Goal: Information Seeking & Learning: Learn about a topic

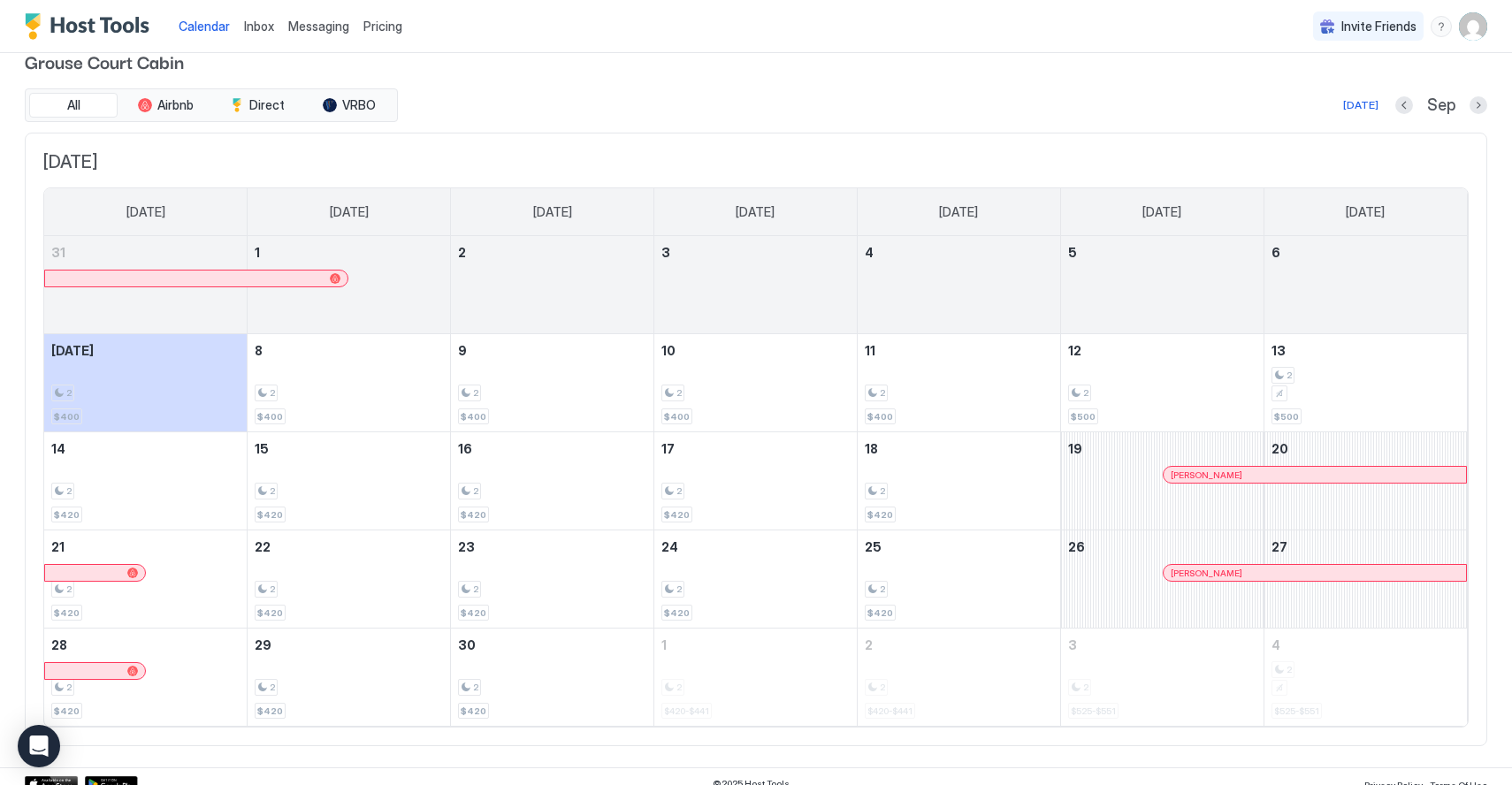
scroll to position [41, 0]
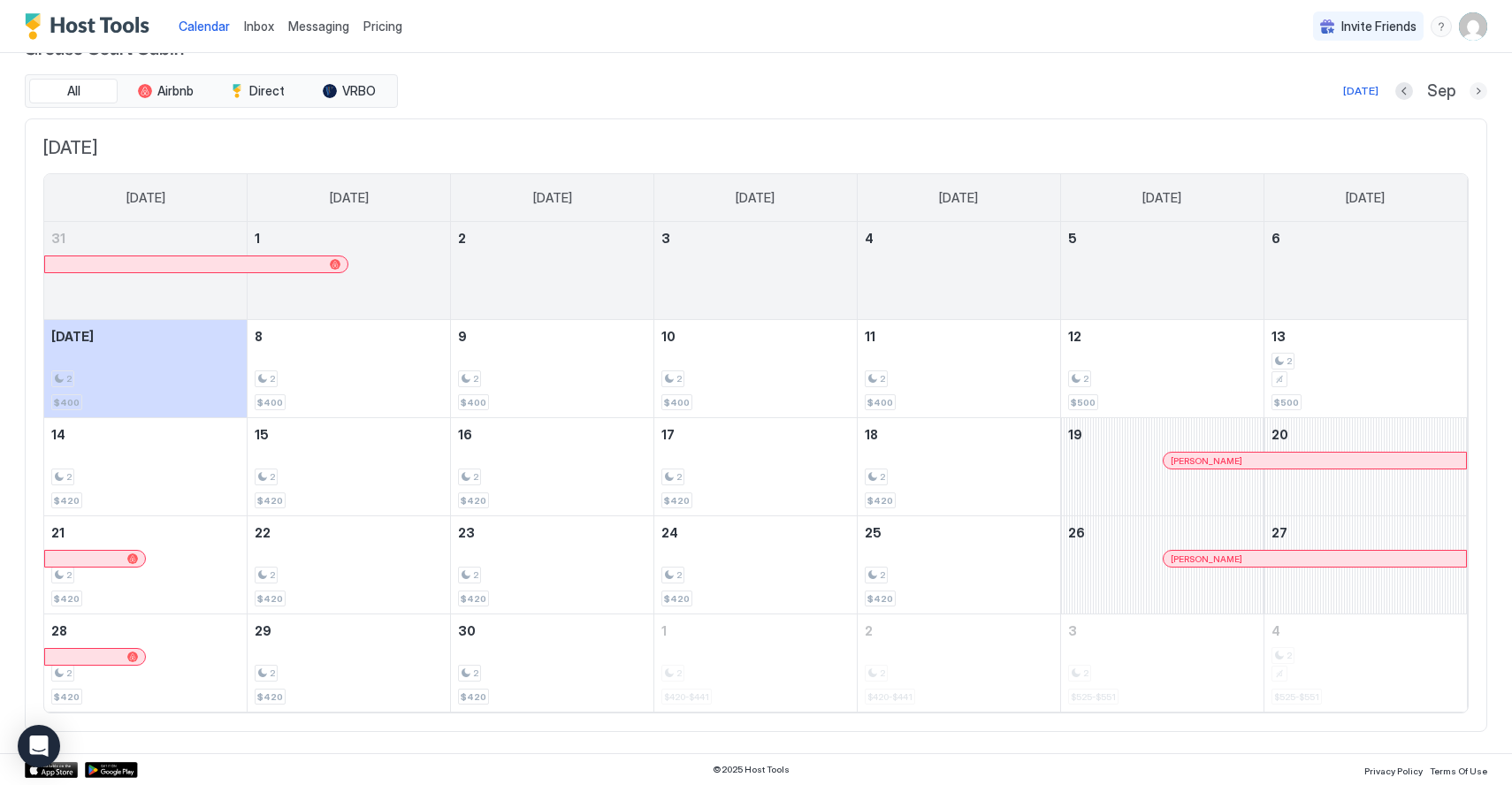
click at [1471, 93] on button "Next month" at bounding box center [1479, 91] width 17 height 17
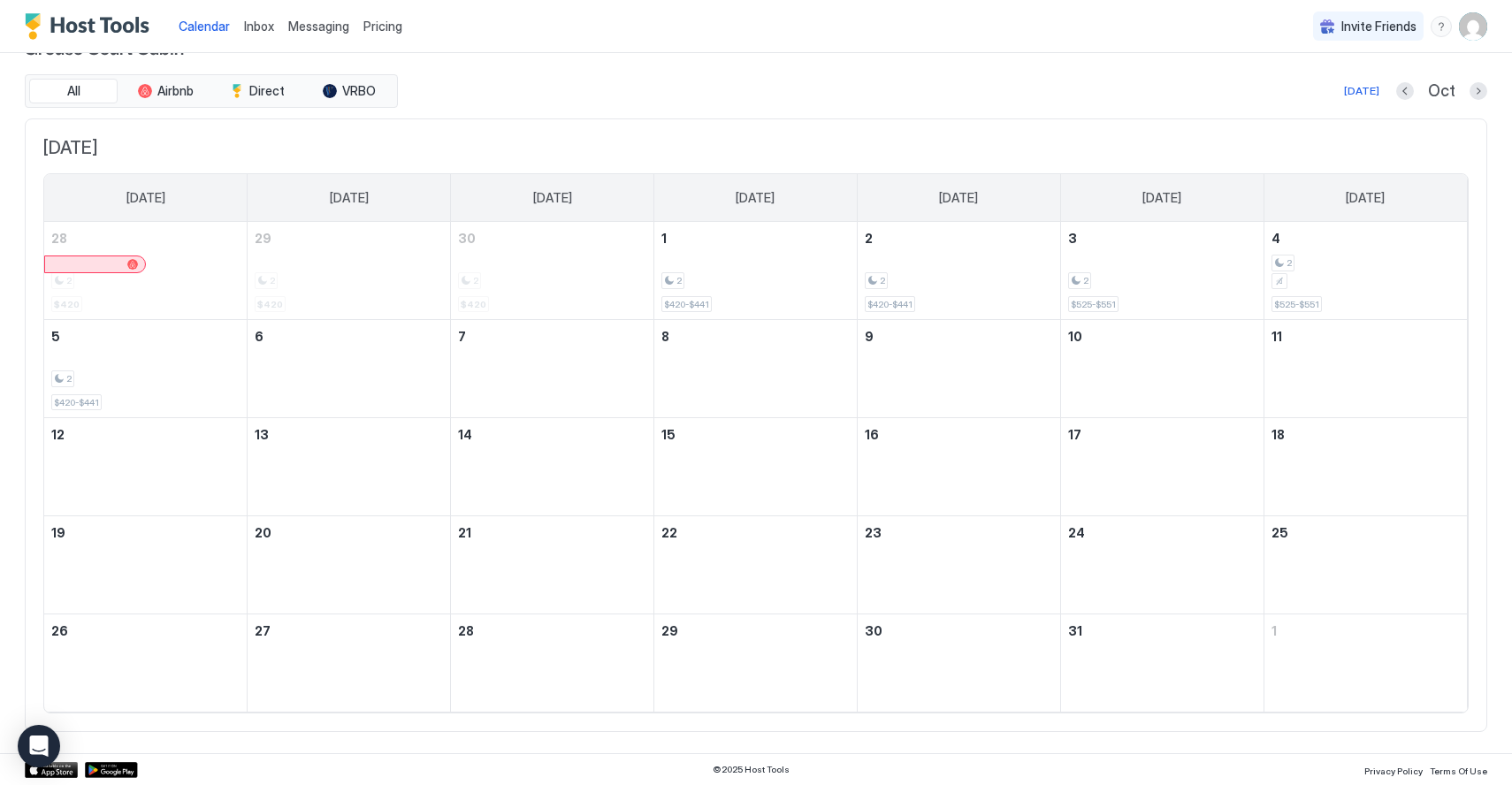
scroll to position [0, 0]
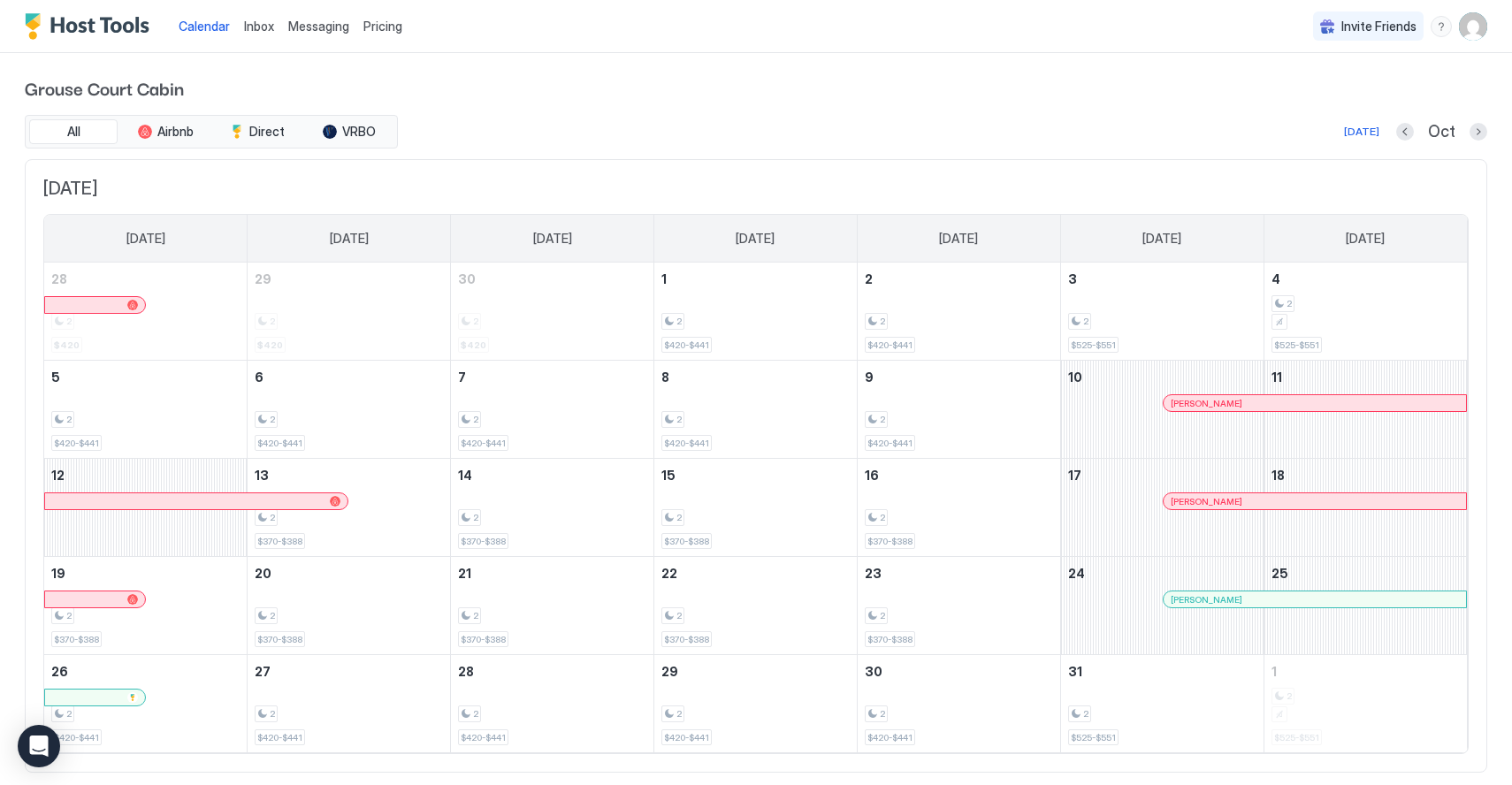
click at [400, 23] on div "Pricing" at bounding box center [383, 26] width 53 height 30
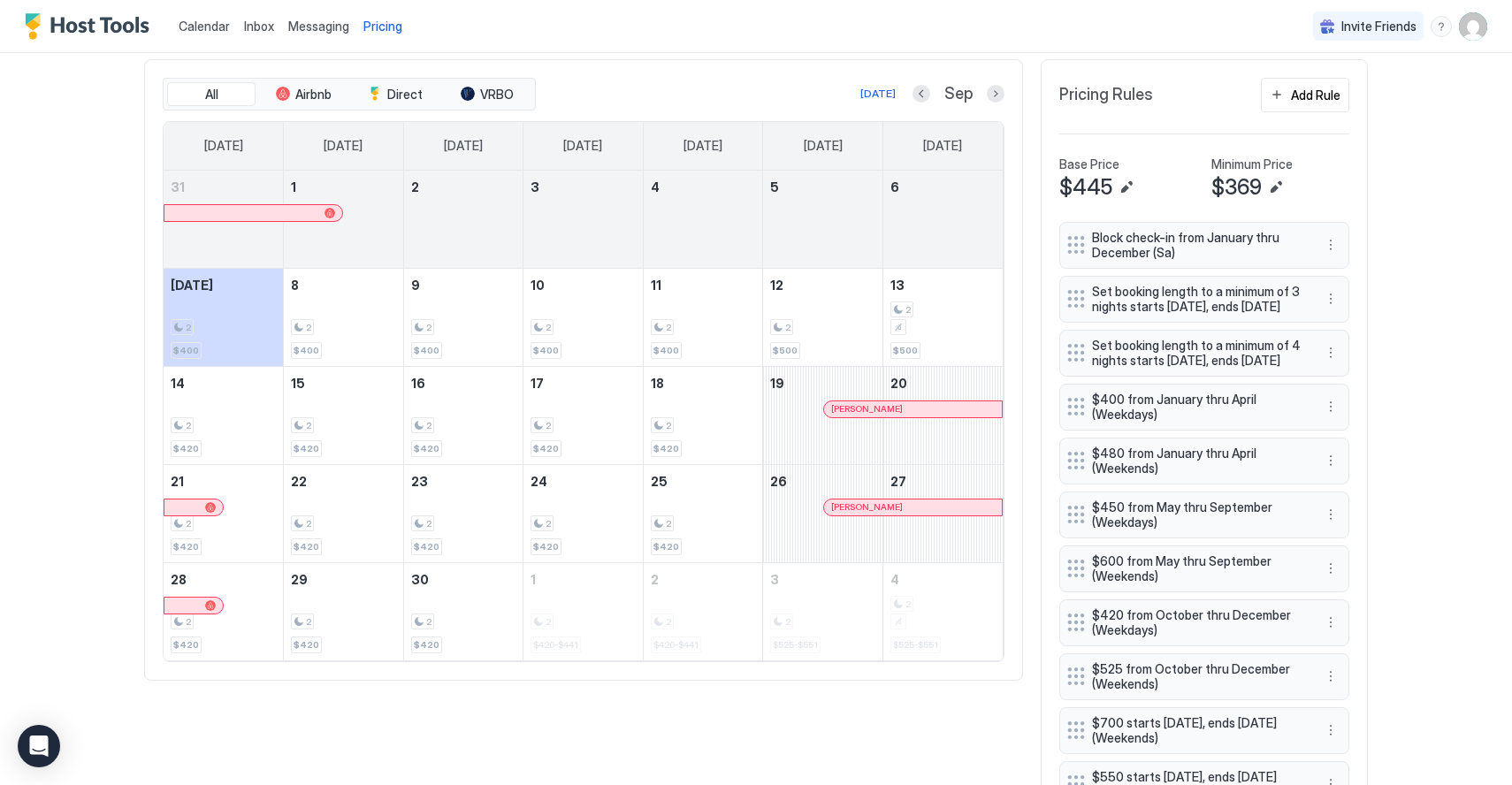
scroll to position [518, 0]
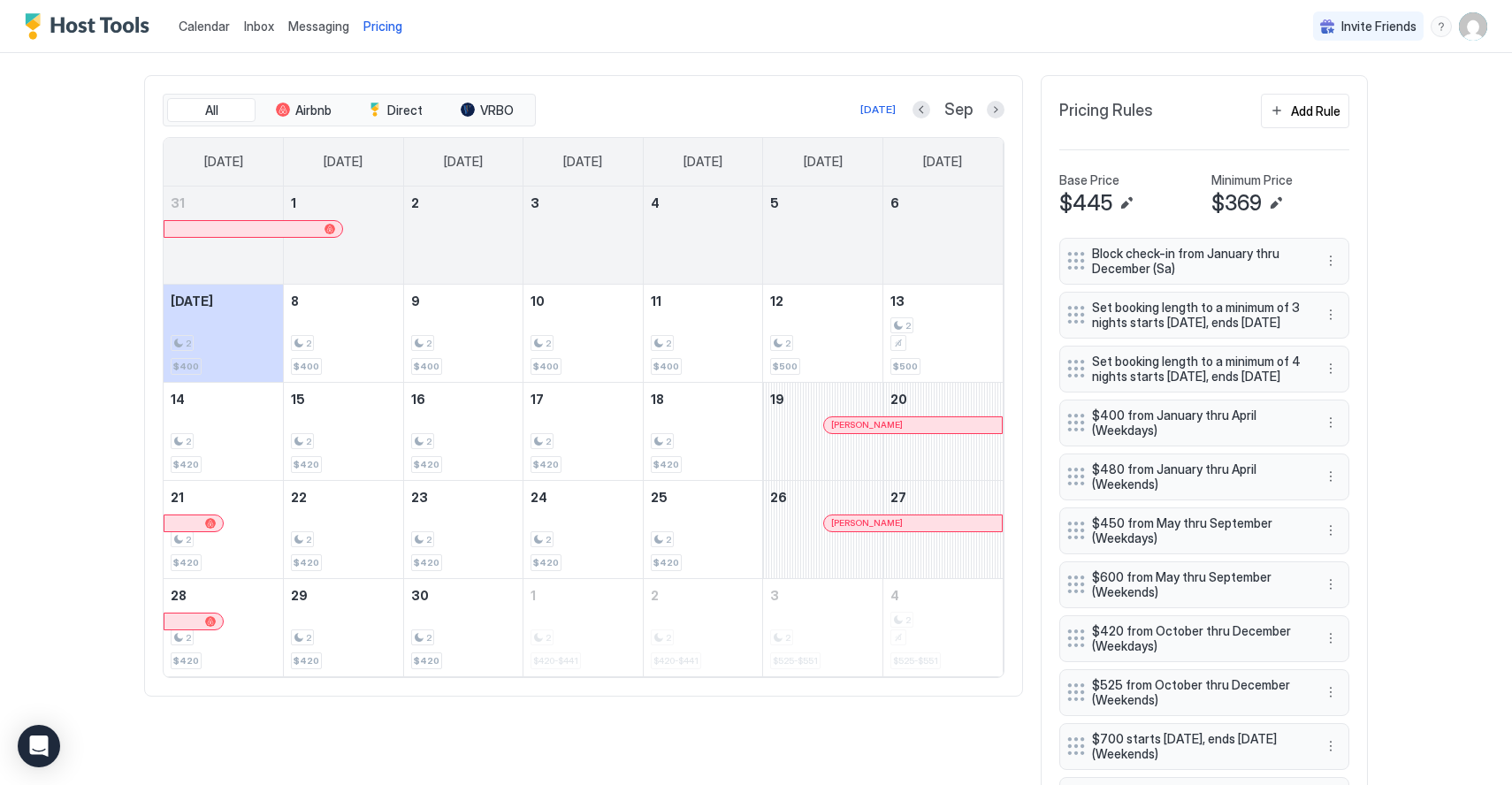
click at [997, 119] on div "Sep" at bounding box center [958, 109] width 92 height 20
click at [997, 116] on button "Next month" at bounding box center [996, 109] width 17 height 17
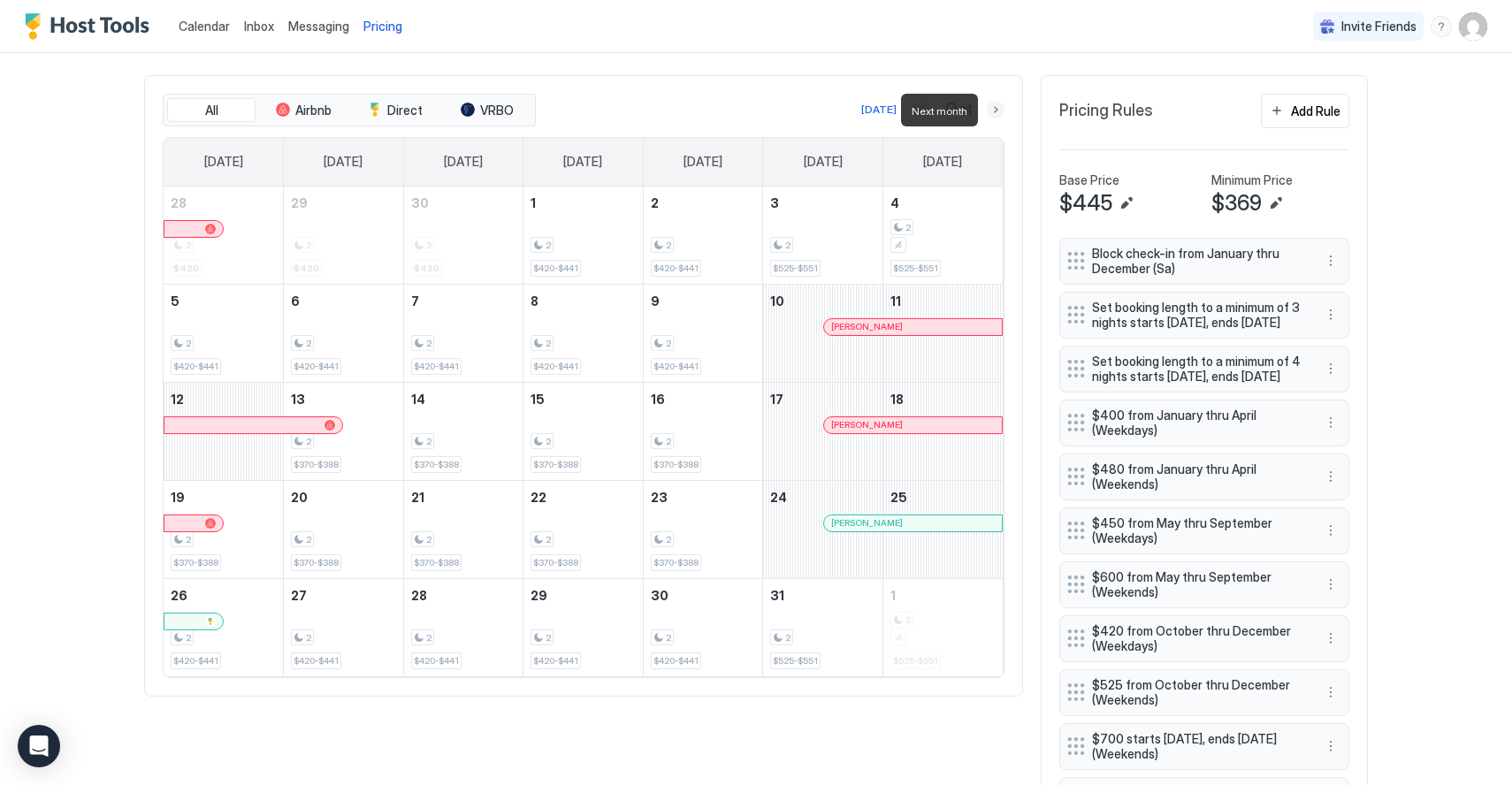
click at [997, 116] on button "Next month" at bounding box center [996, 109] width 17 height 17
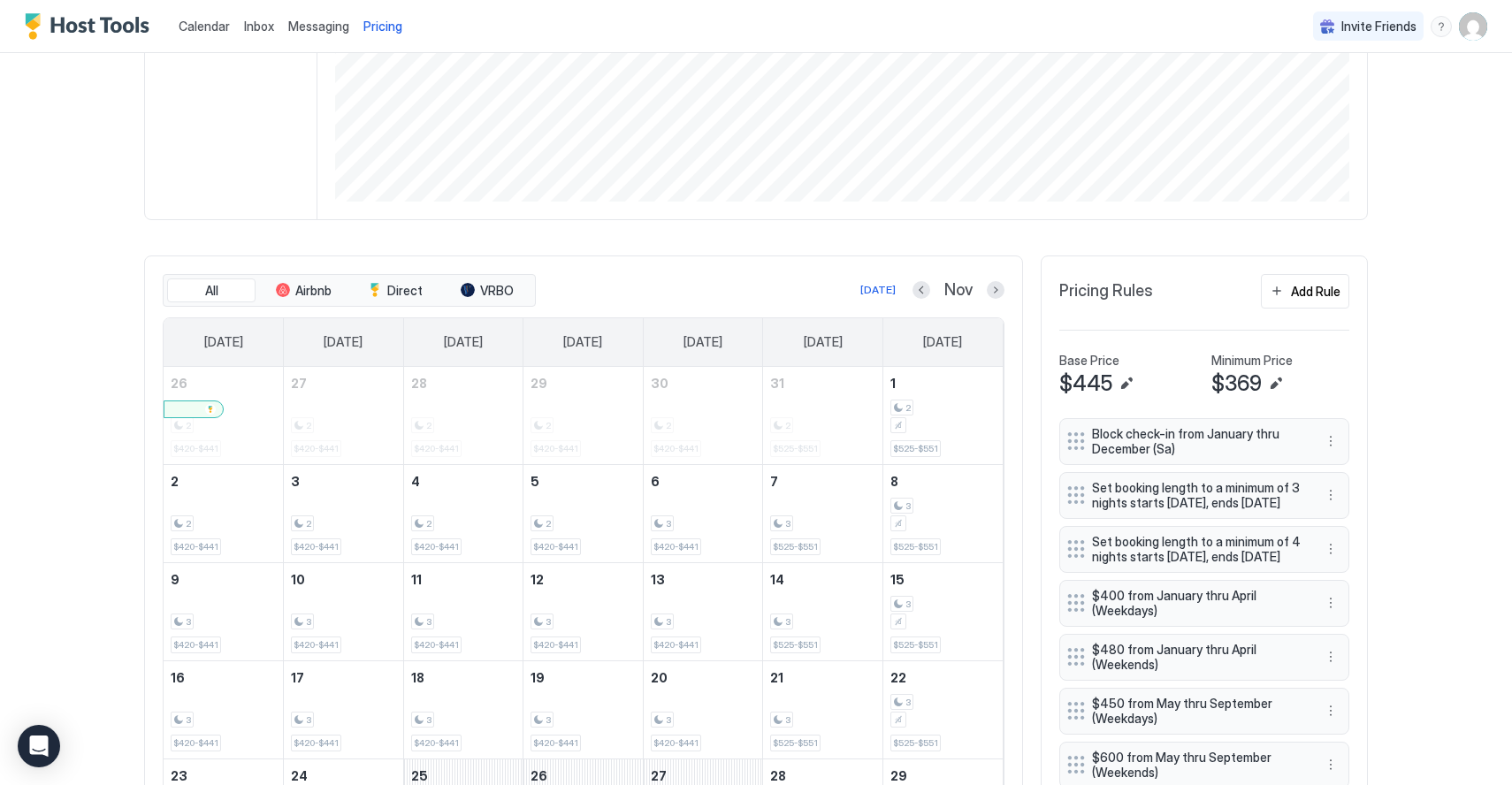
scroll to position [445, 0]
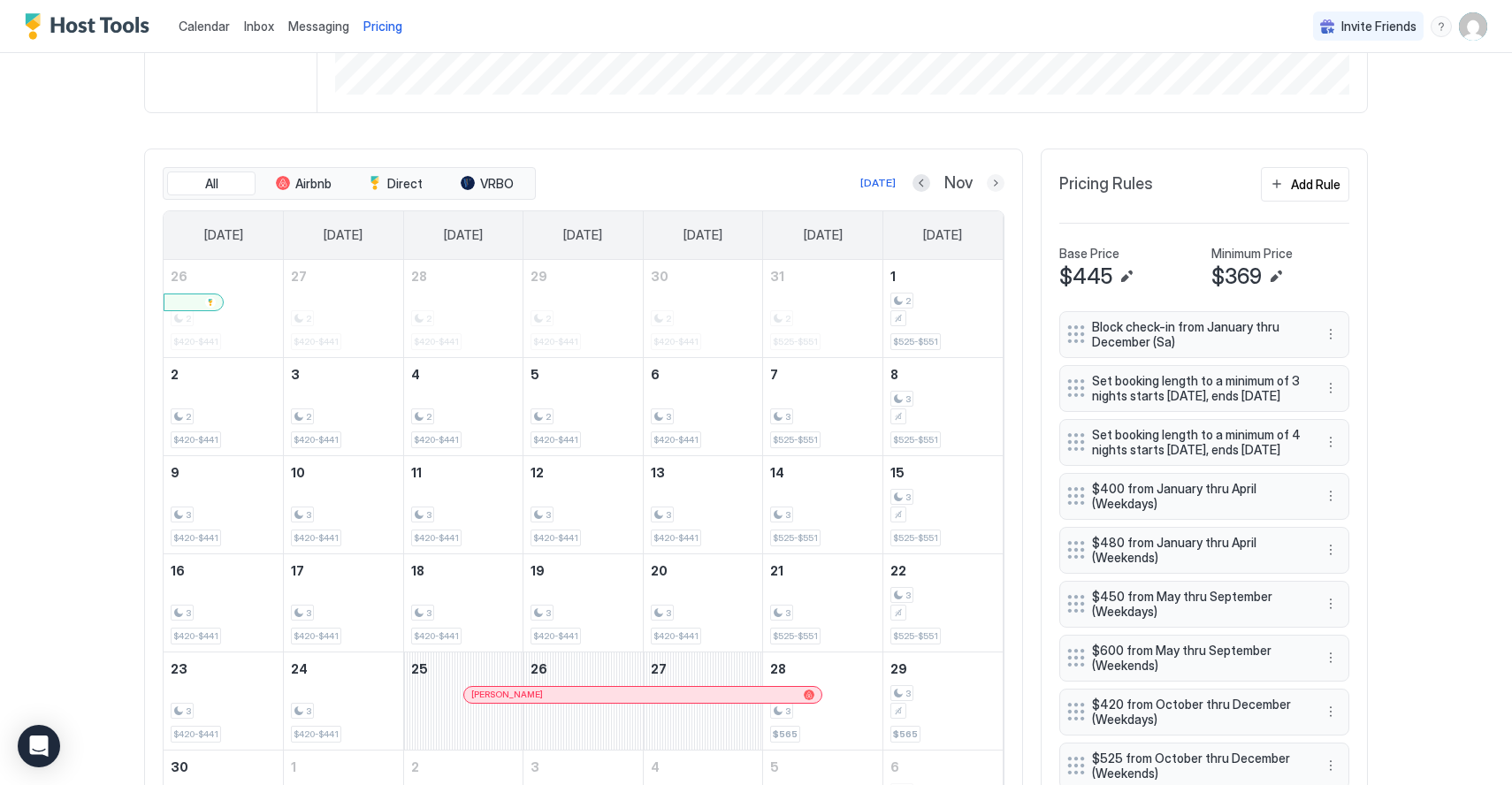
click at [1001, 179] on button "Next month" at bounding box center [996, 183] width 17 height 17
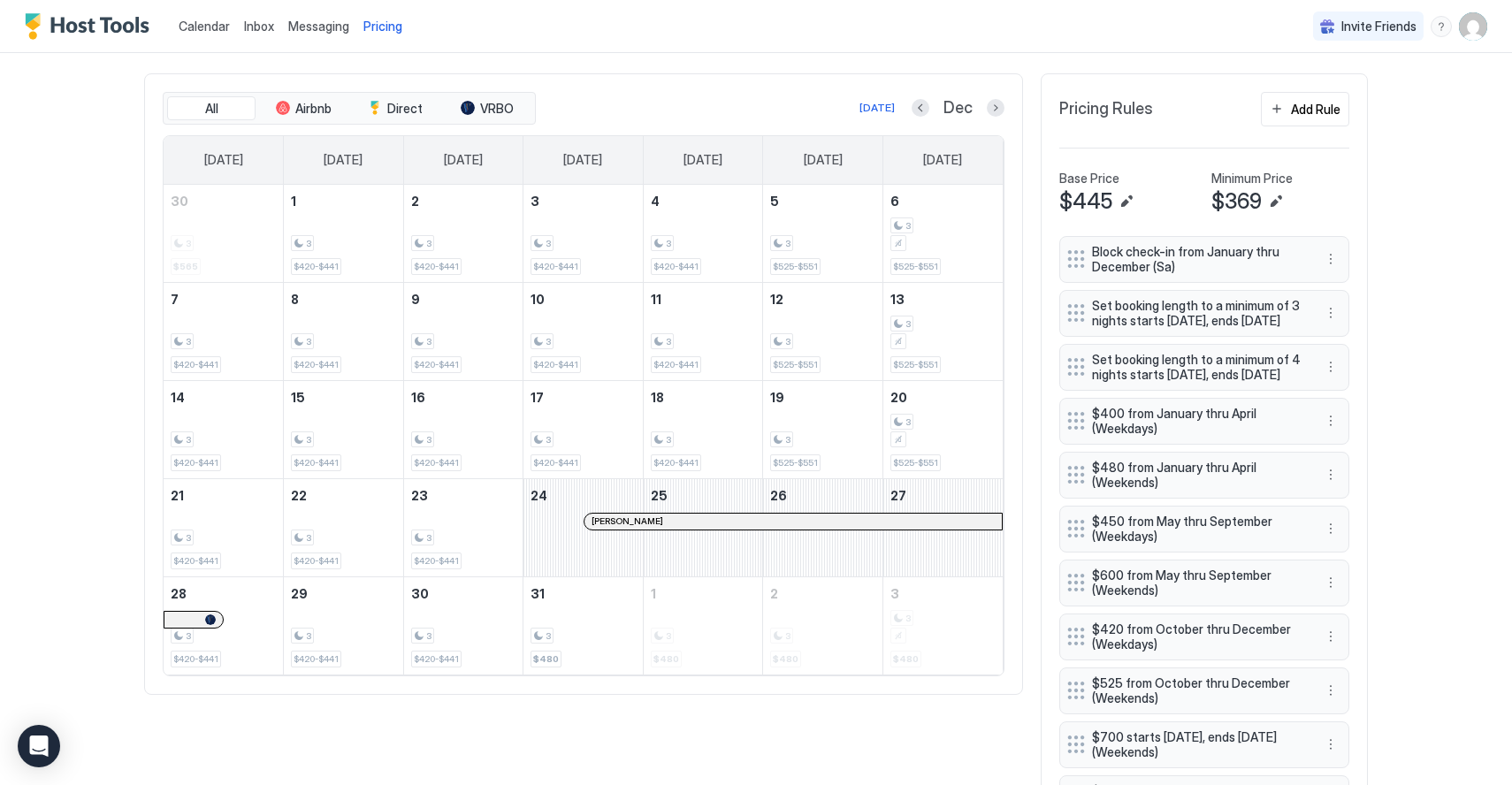
scroll to position [515, 0]
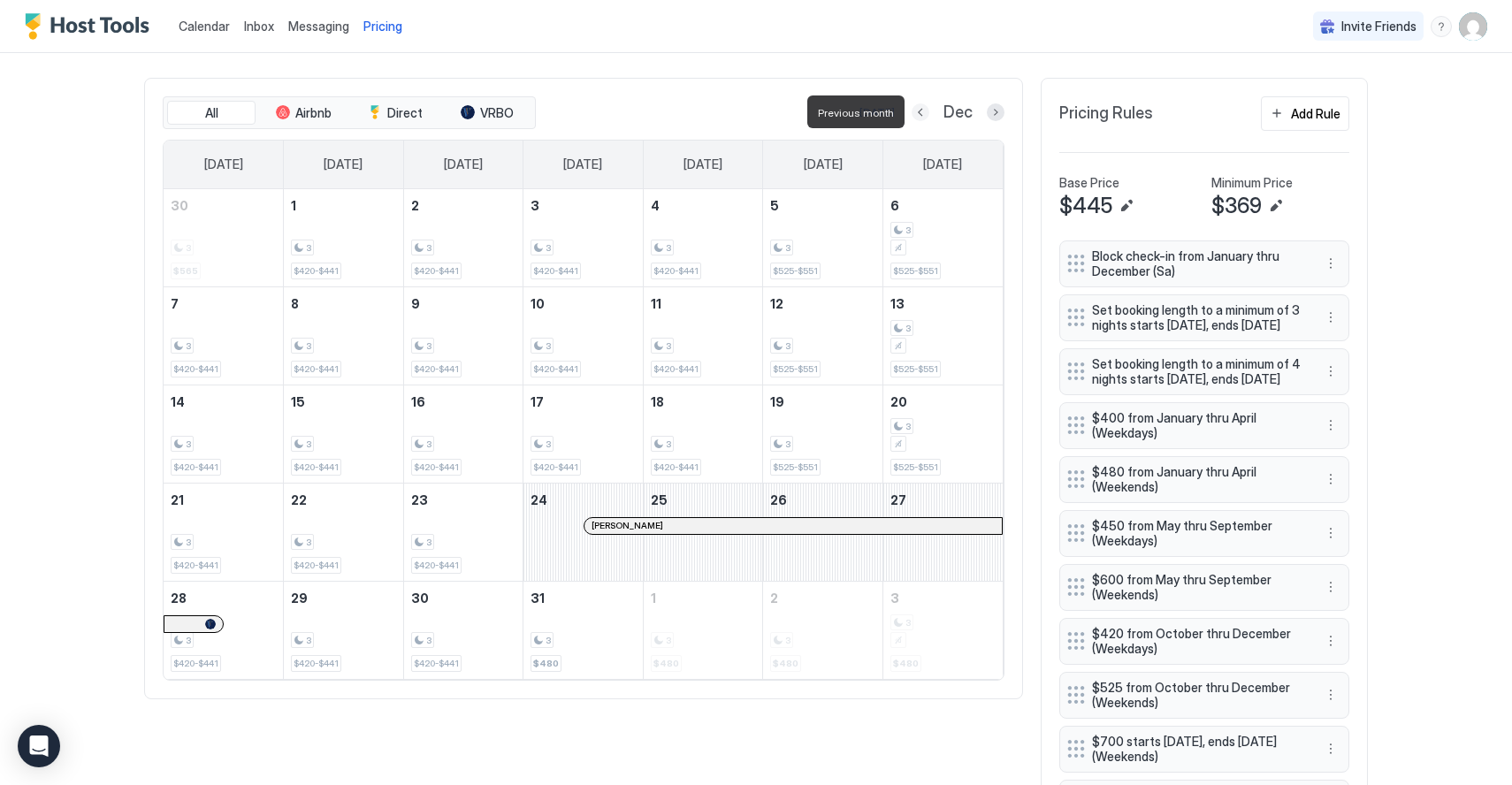
click at [921, 113] on button "Previous month" at bounding box center [920, 112] width 17 height 17
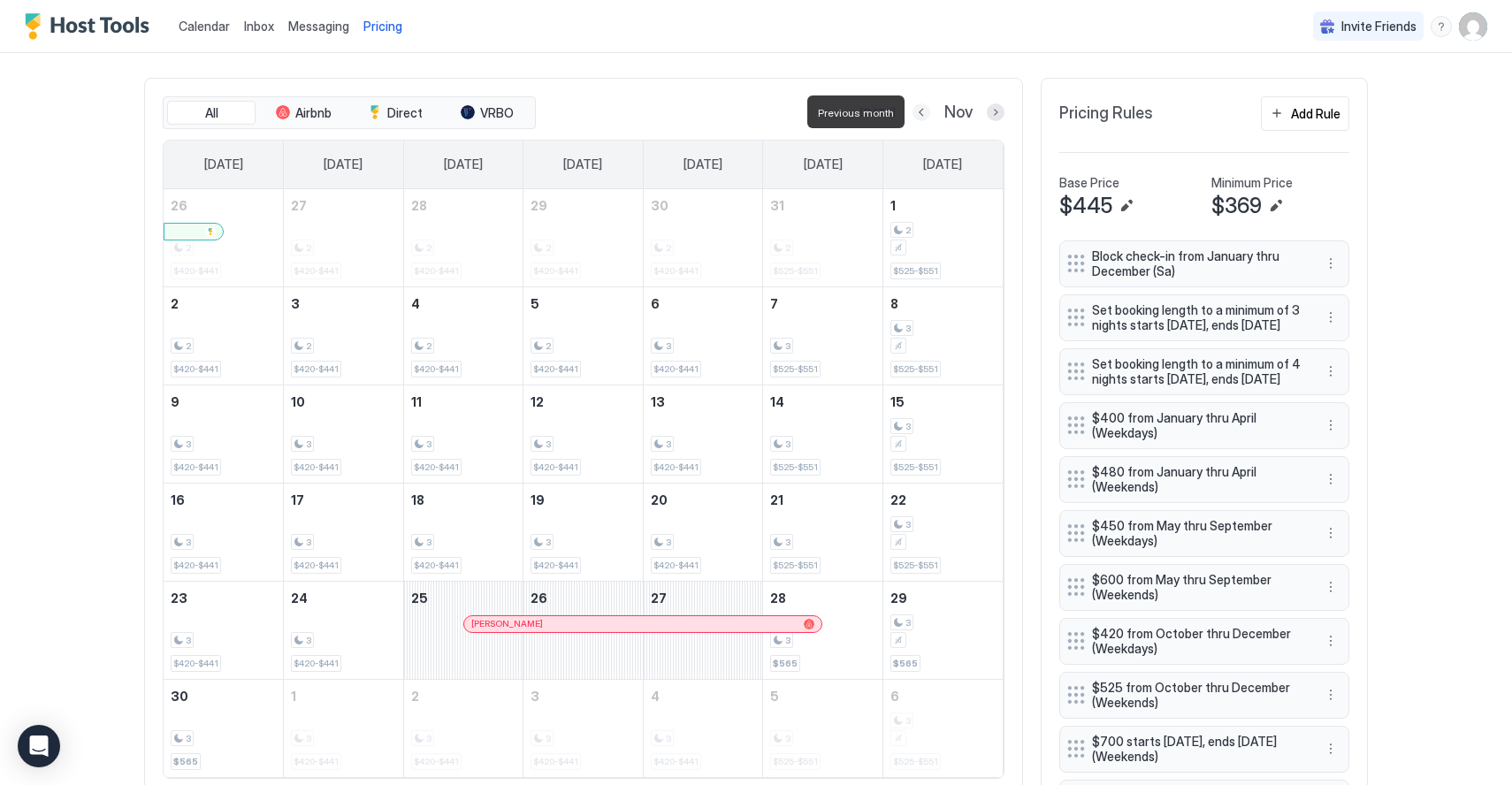
click at [921, 113] on button "Previous month" at bounding box center [921, 112] width 17 height 17
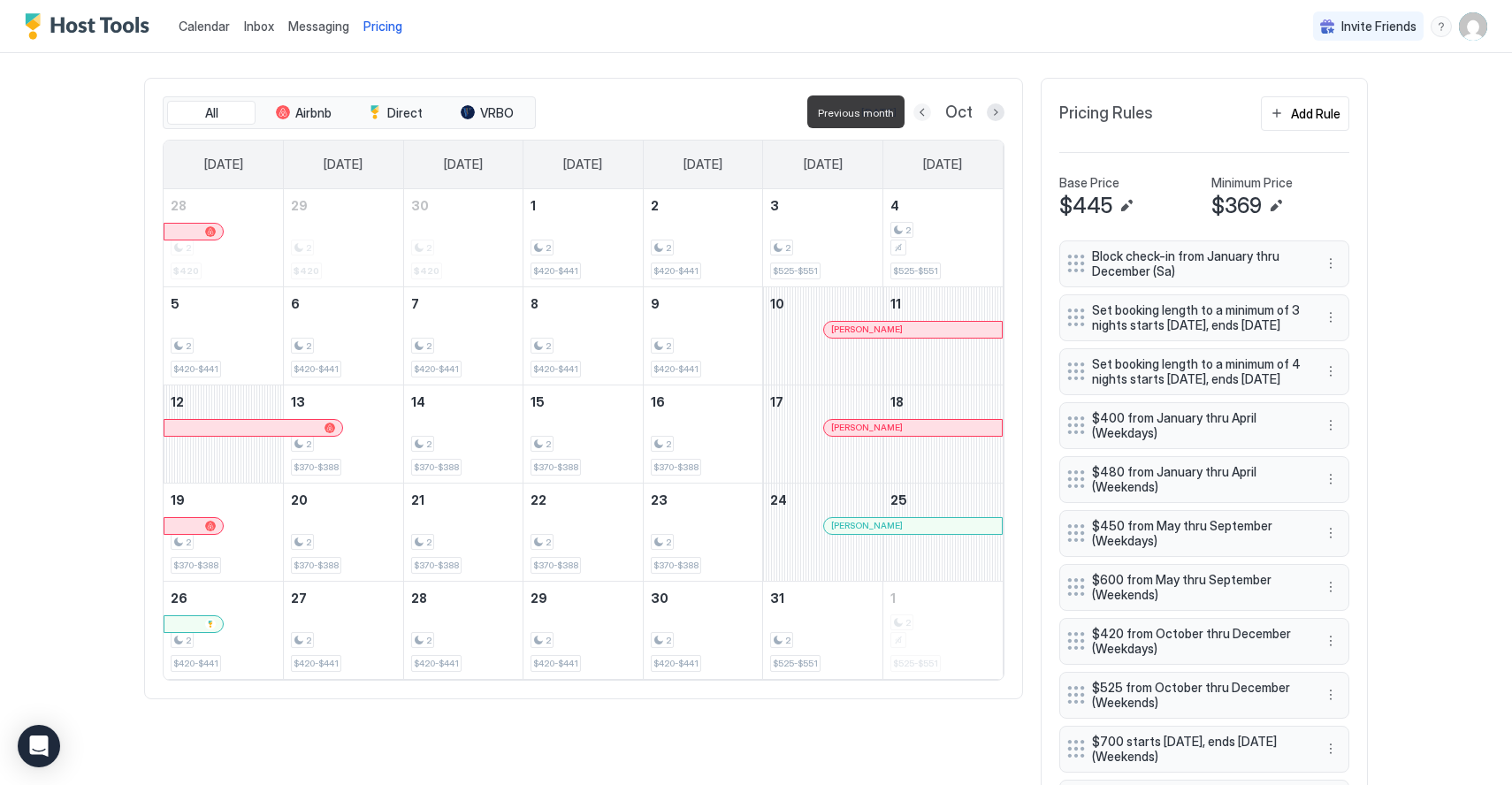
click at [921, 113] on button "Previous month" at bounding box center [922, 112] width 17 height 17
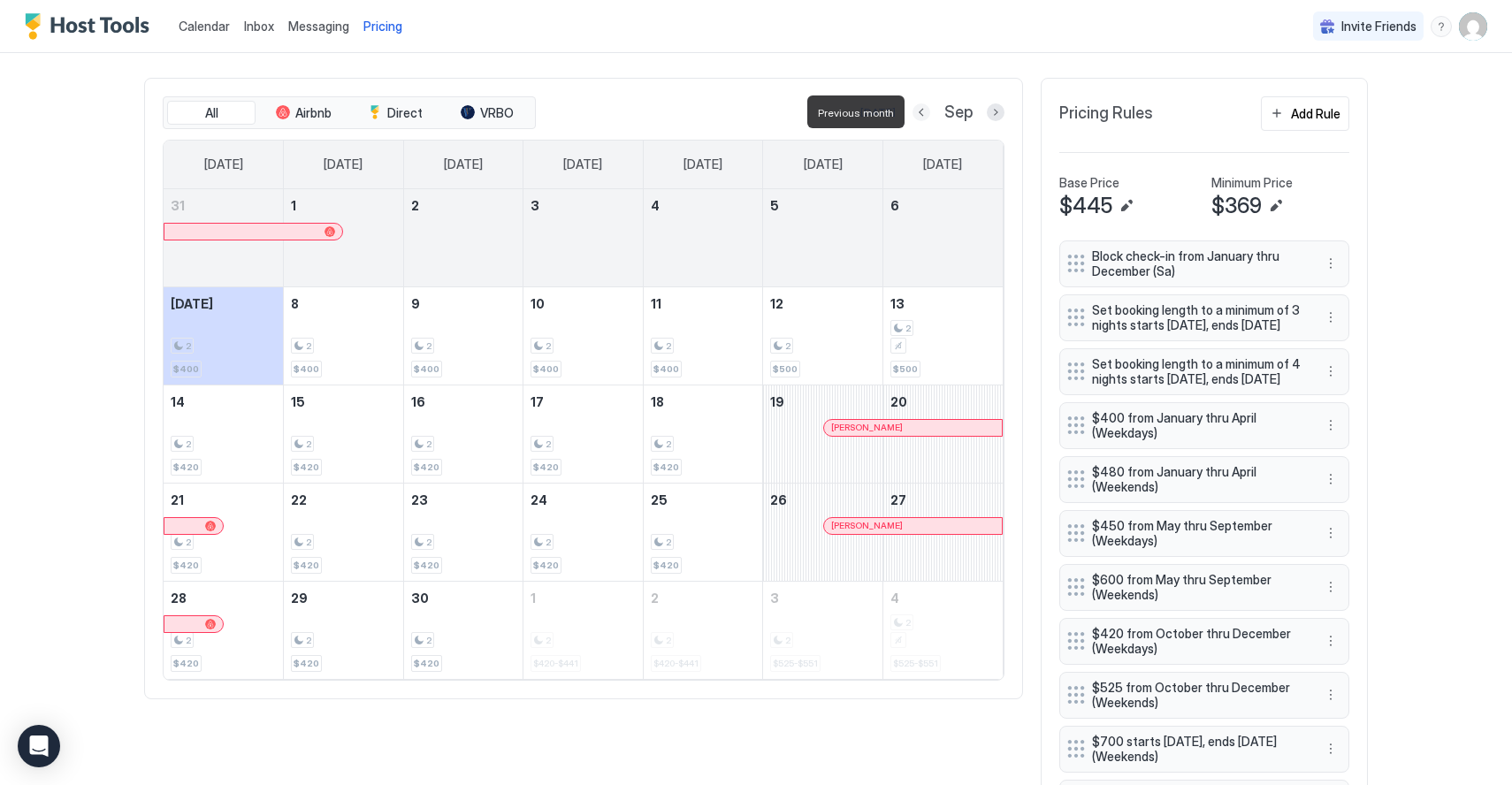
click at [921, 113] on button "Previous month" at bounding box center [921, 112] width 17 height 17
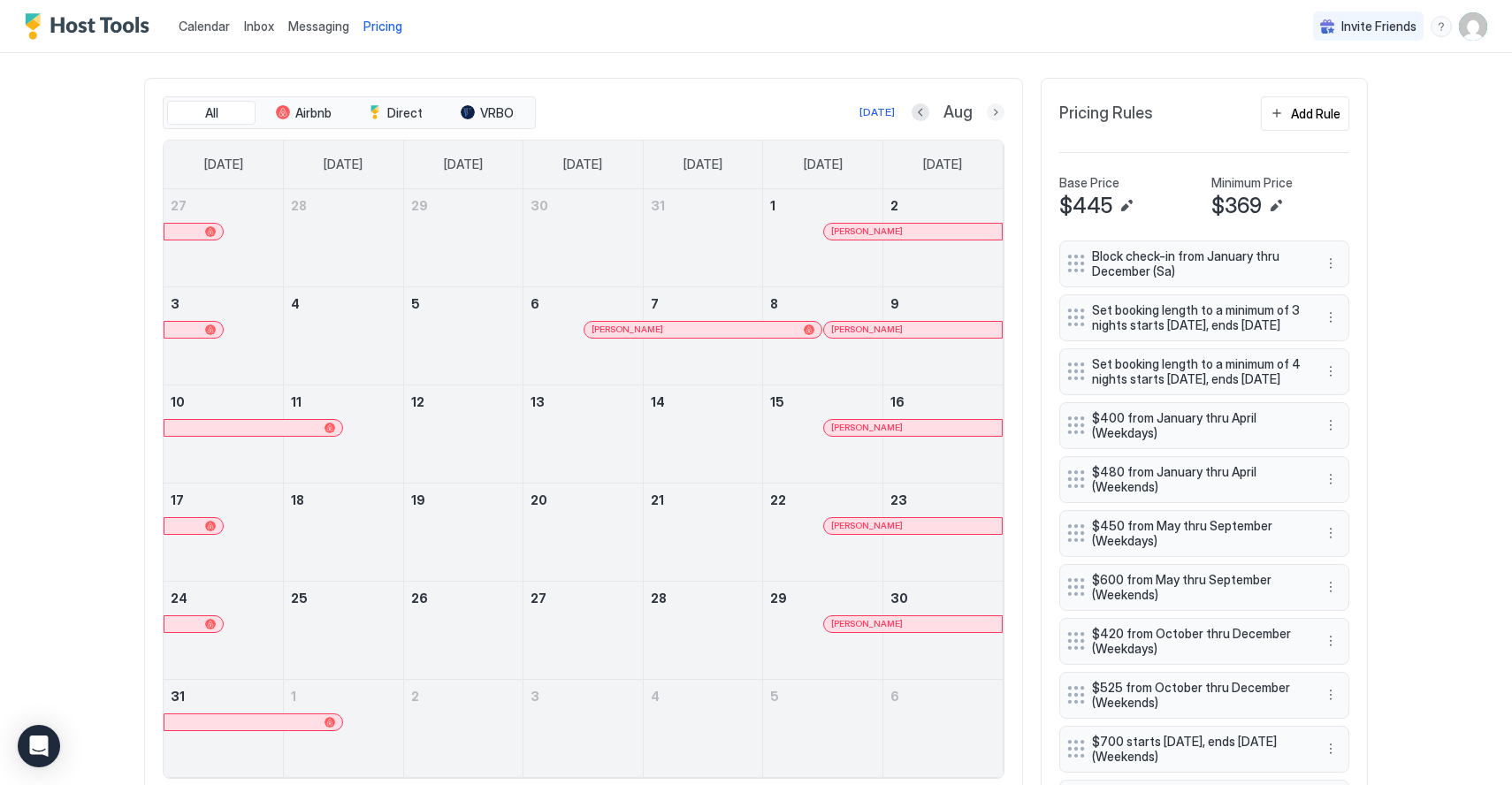
click at [991, 118] on button "Next month" at bounding box center [996, 112] width 17 height 17
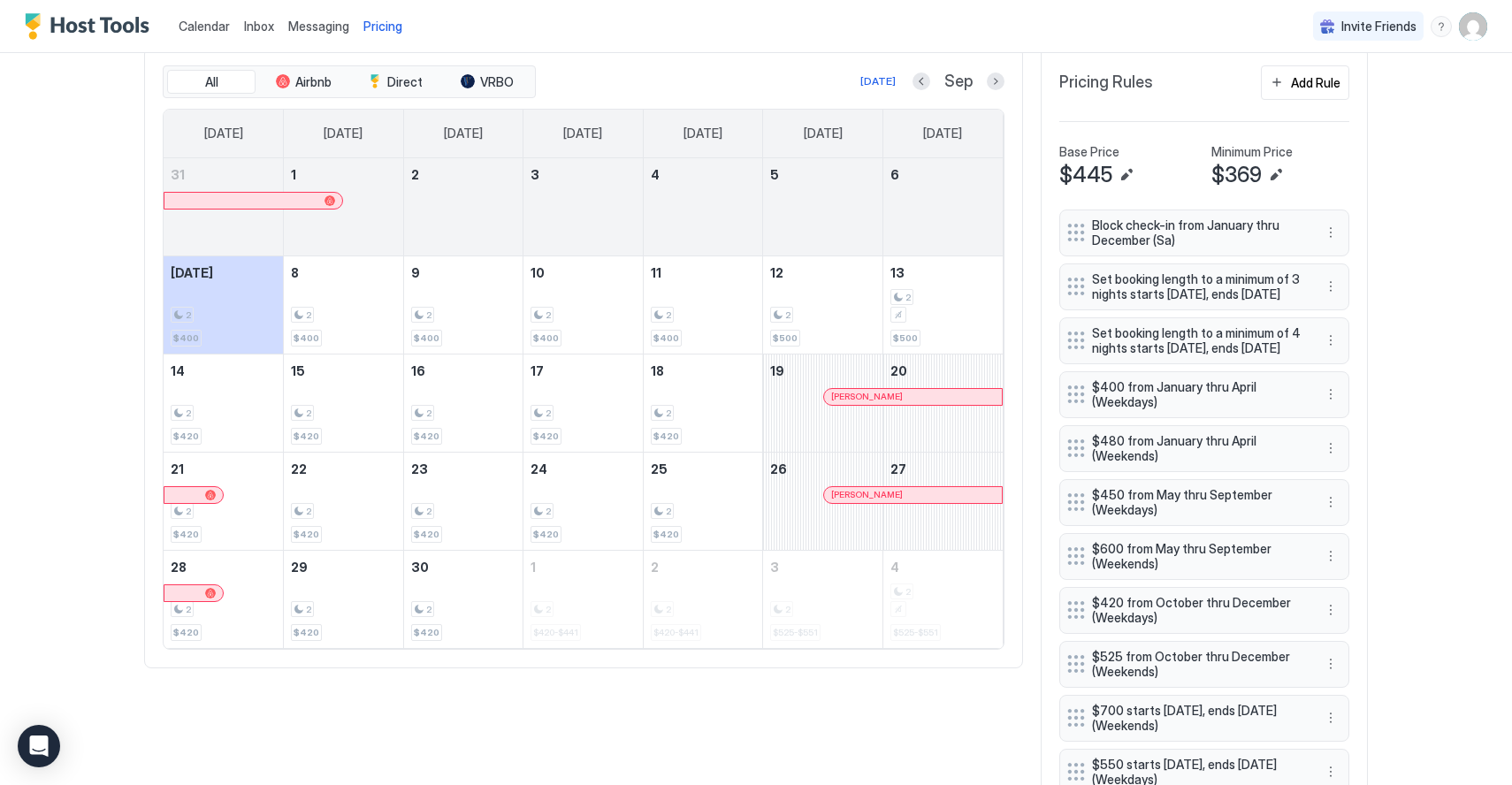
scroll to position [545, 0]
click at [1001, 84] on button "Next month" at bounding box center [996, 82] width 17 height 17
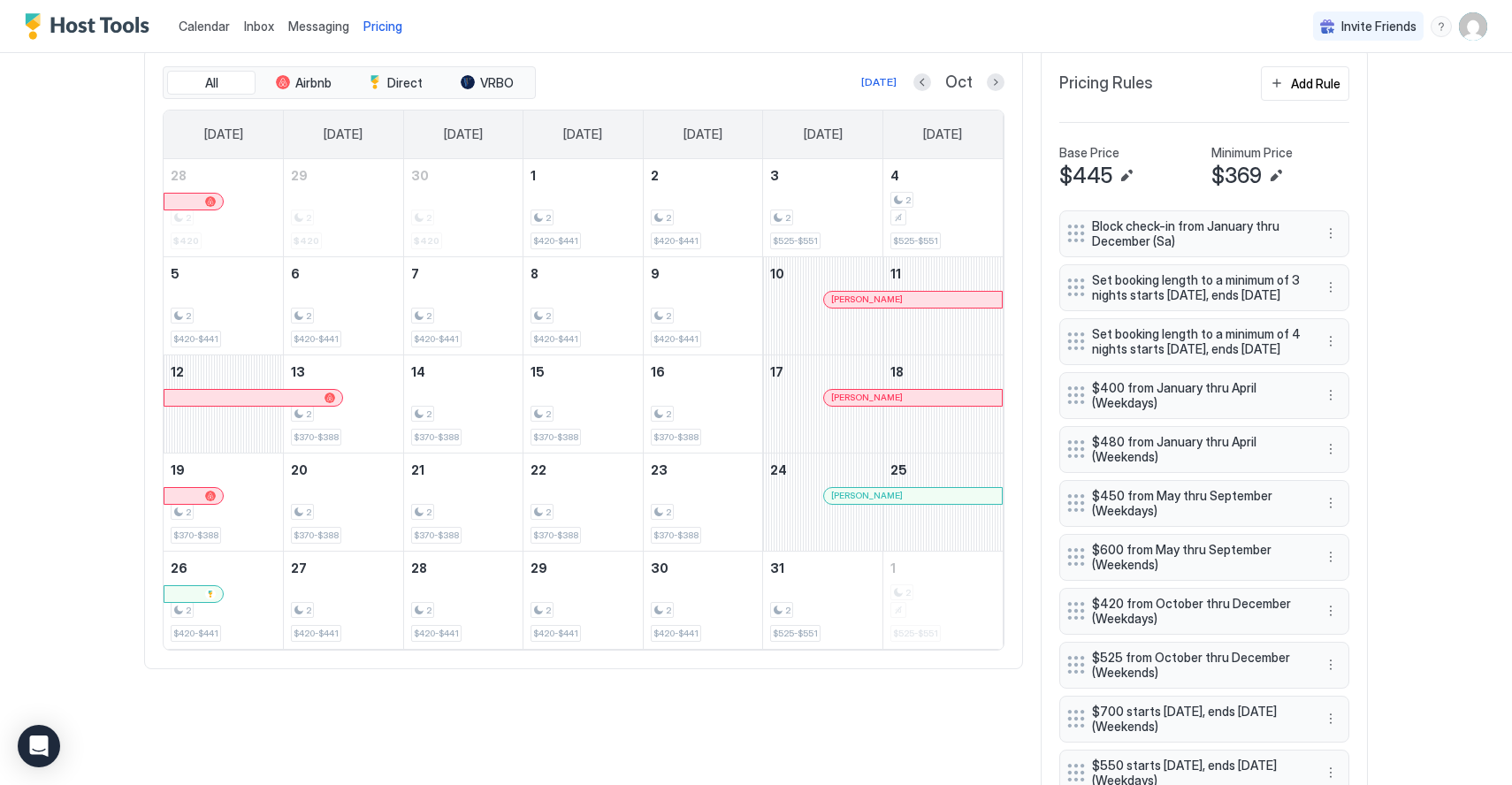
click at [1021, 146] on div "All Airbnb Direct VRBO [DATE] Oct [DATE] [DATE] [DATE] [DATE] [DATE] [DATE] [DA…" at bounding box center [583, 359] width 879 height 621
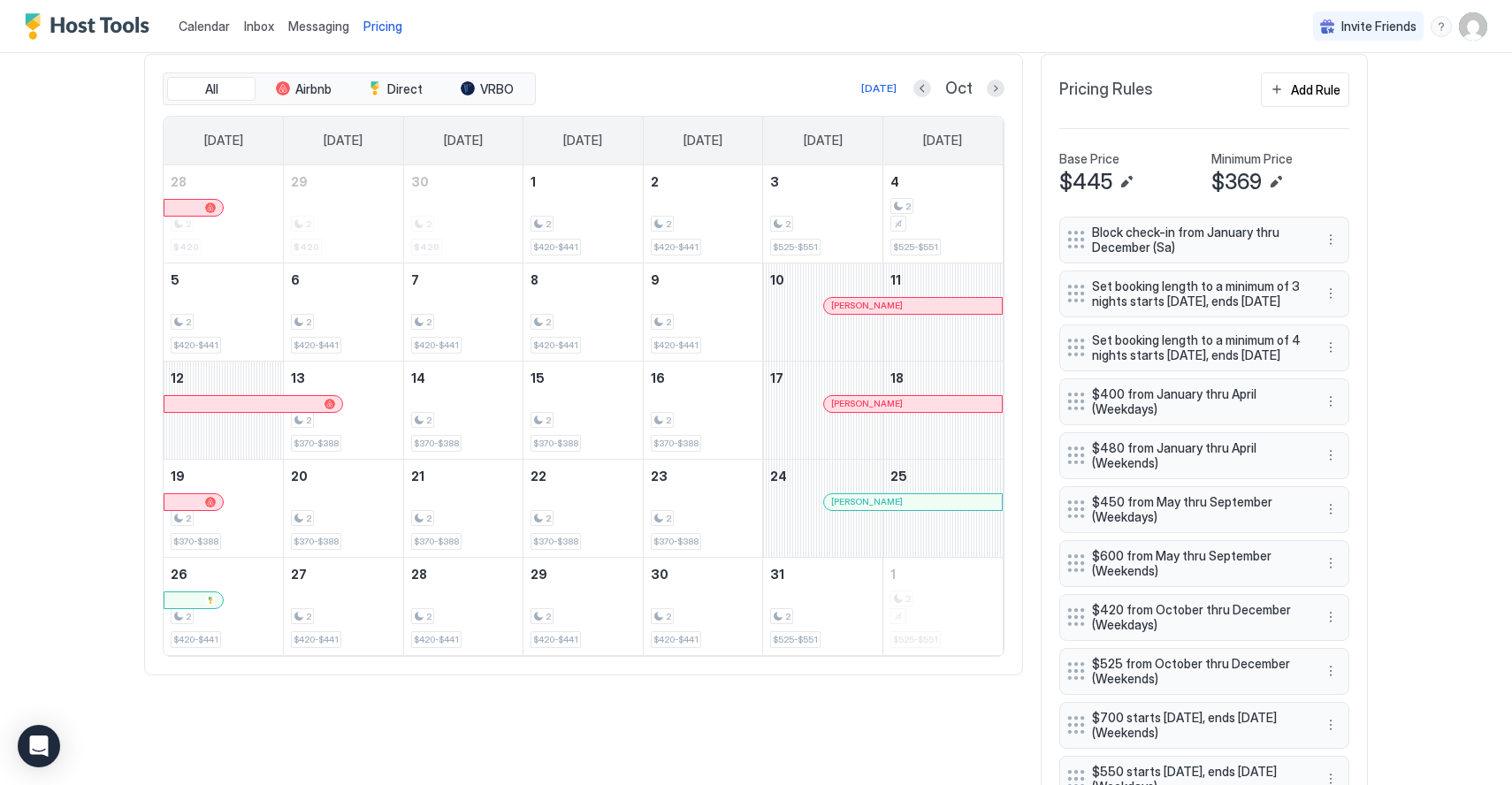
scroll to position [537, 0]
click at [883, 85] on div "[DATE]" at bounding box center [878, 90] width 35 height 16
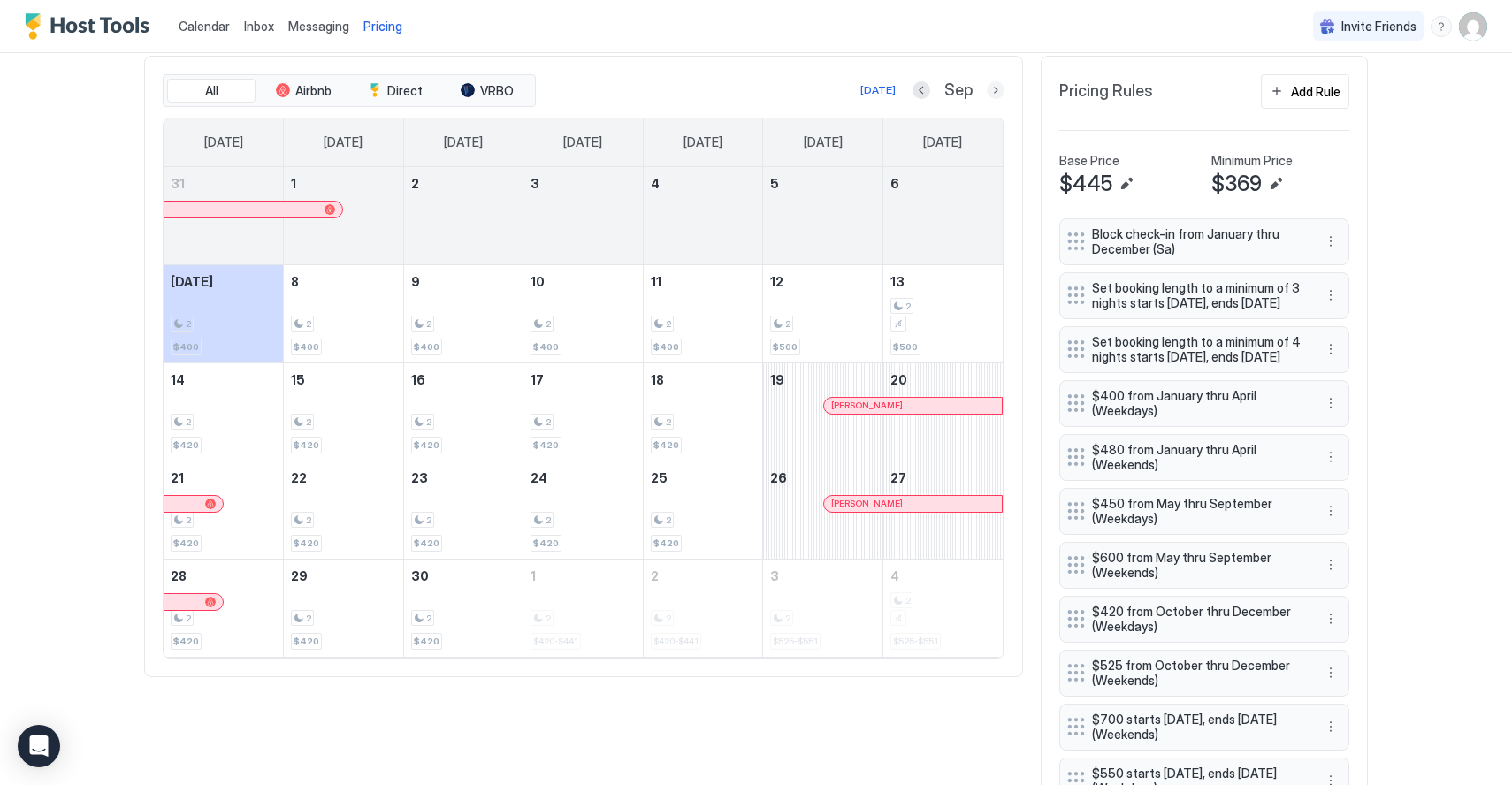
click at [989, 86] on button "Next month" at bounding box center [996, 90] width 17 height 17
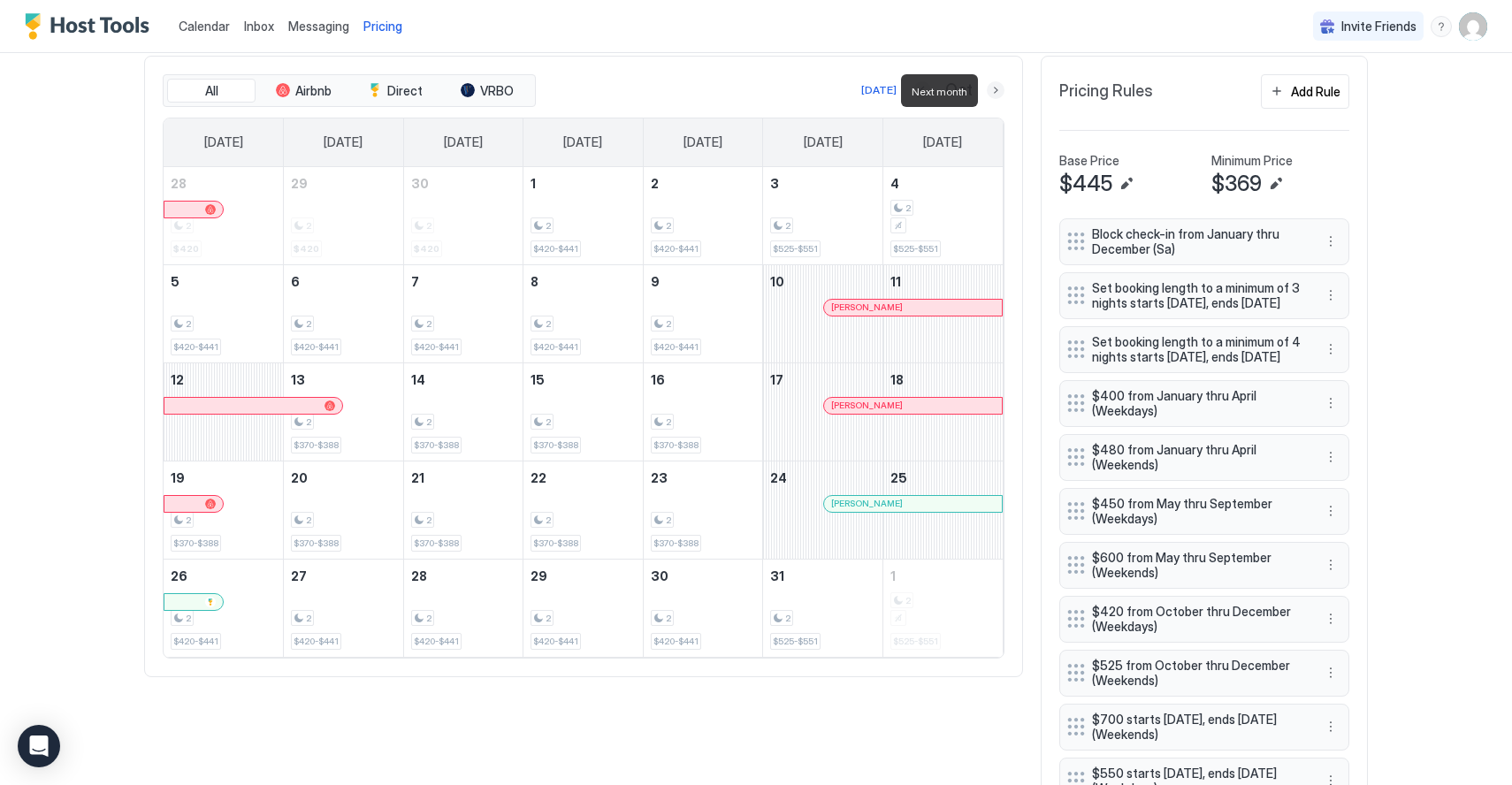
click at [989, 87] on button "Next month" at bounding box center [996, 90] width 17 height 17
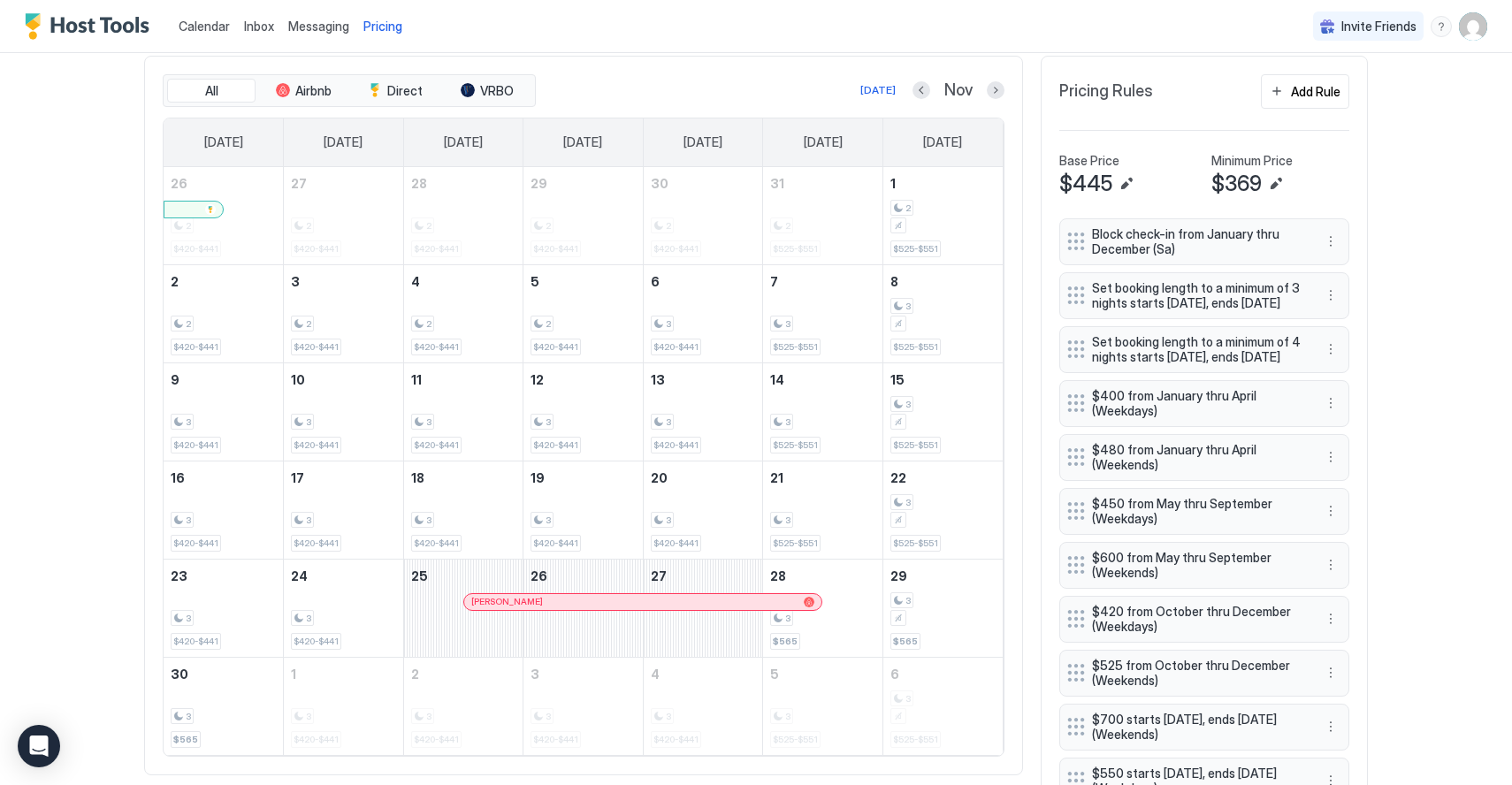
click at [931, 90] on div "Nov" at bounding box center [958, 90] width 92 height 20
click at [878, 87] on div "[DATE]" at bounding box center [878, 90] width 35 height 16
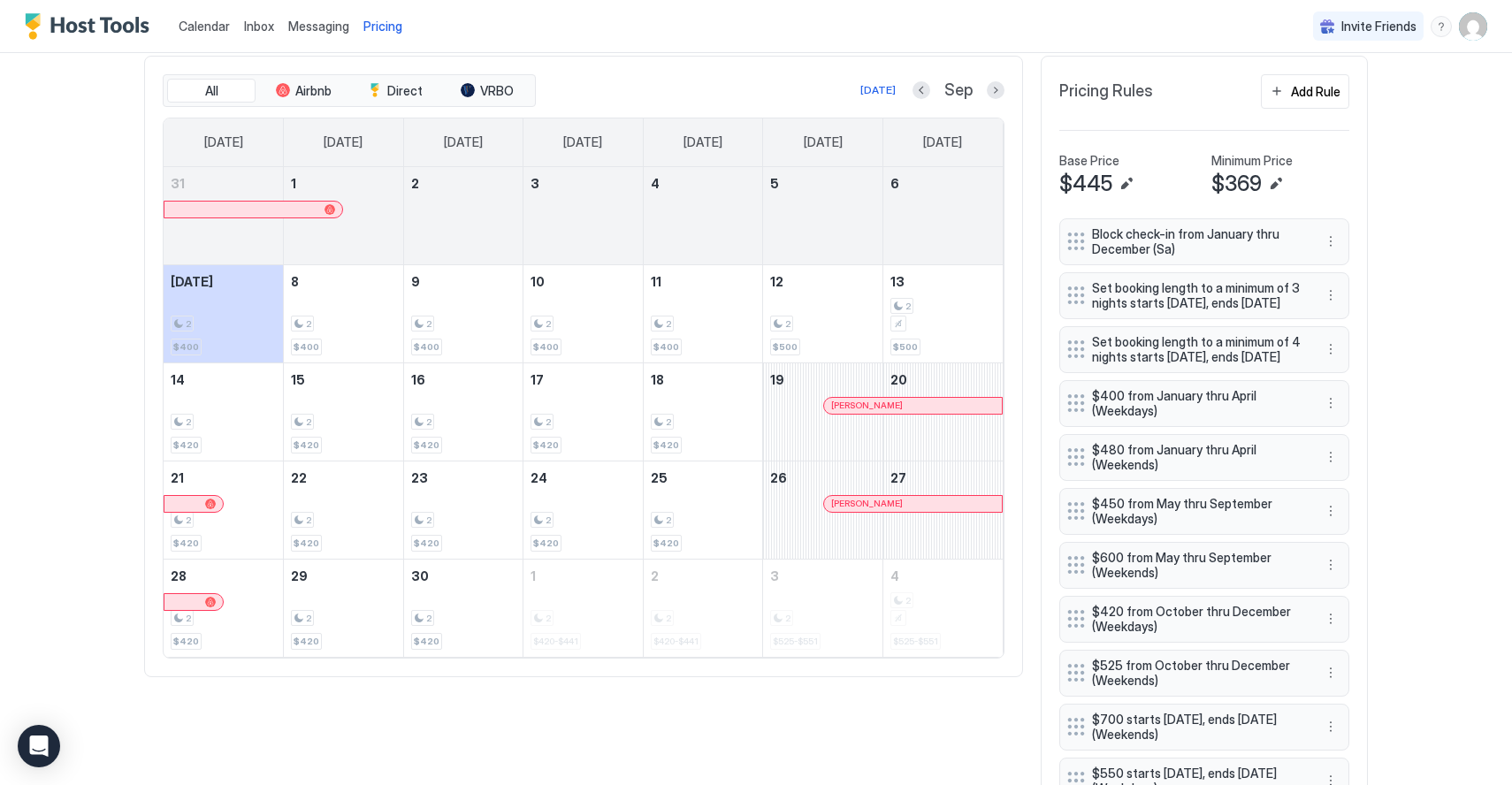
click at [1021, 268] on div "All Airbnb Direct VRBO [DATE] Sep [DATE] [DATE] [DATE] [DATE] [DATE] [DATE] [DA…" at bounding box center [583, 366] width 879 height 621
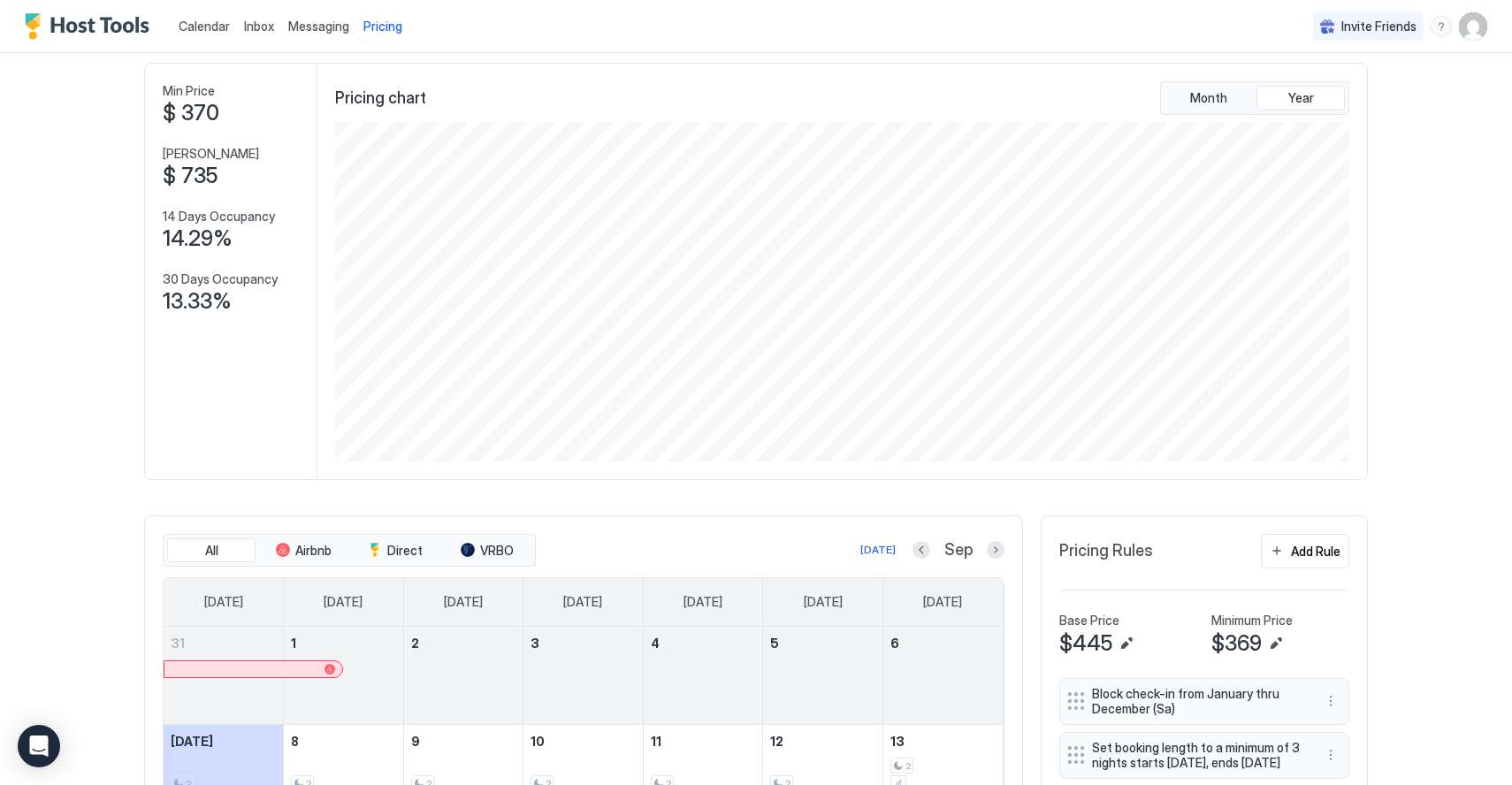
scroll to position [0, 0]
